Goal: Information Seeking & Learning: Learn about a topic

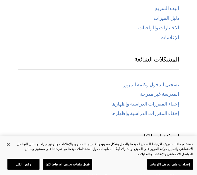
scroll to position [263, 0]
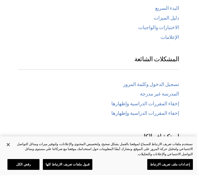
click at [174, 81] on link "تسجيل الدخول وكلمة المرور" at bounding box center [151, 84] width 56 height 6
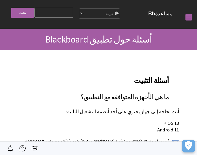
click at [191, 19] on link at bounding box center [189, 17] width 6 height 6
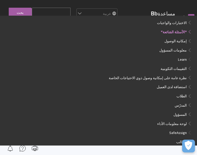
click at [181, 38] on span "إمكانية الوصول" at bounding box center [176, 41] width 22 height 6
click at [191, 38] on span "Book outline for Blackboard App Help" at bounding box center [189, 41] width 5 height 6
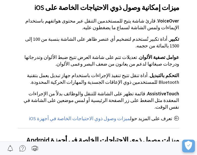
scroll to position [154, 0]
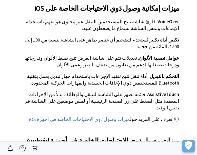
click at [131, 90] on div "إدارة Blackboard ملتزمة بتقديم المنتجات والخدمات التي يمكن استخدامها والوصول إل…" at bounding box center [98, 72] width 161 height 294
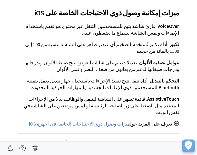
scroll to position [149, 0]
